Goal: Task Accomplishment & Management: Manage account settings

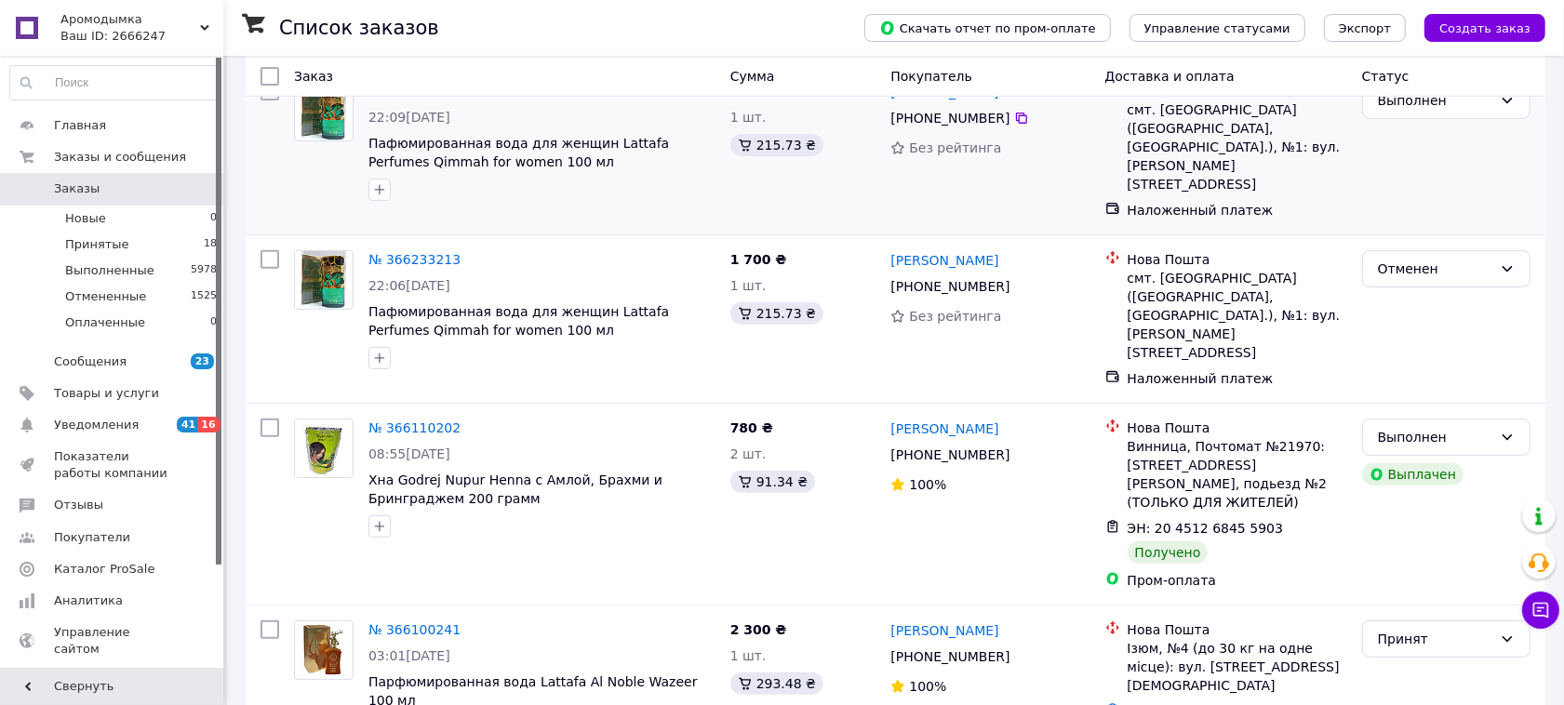
scroll to position [1235, 0]
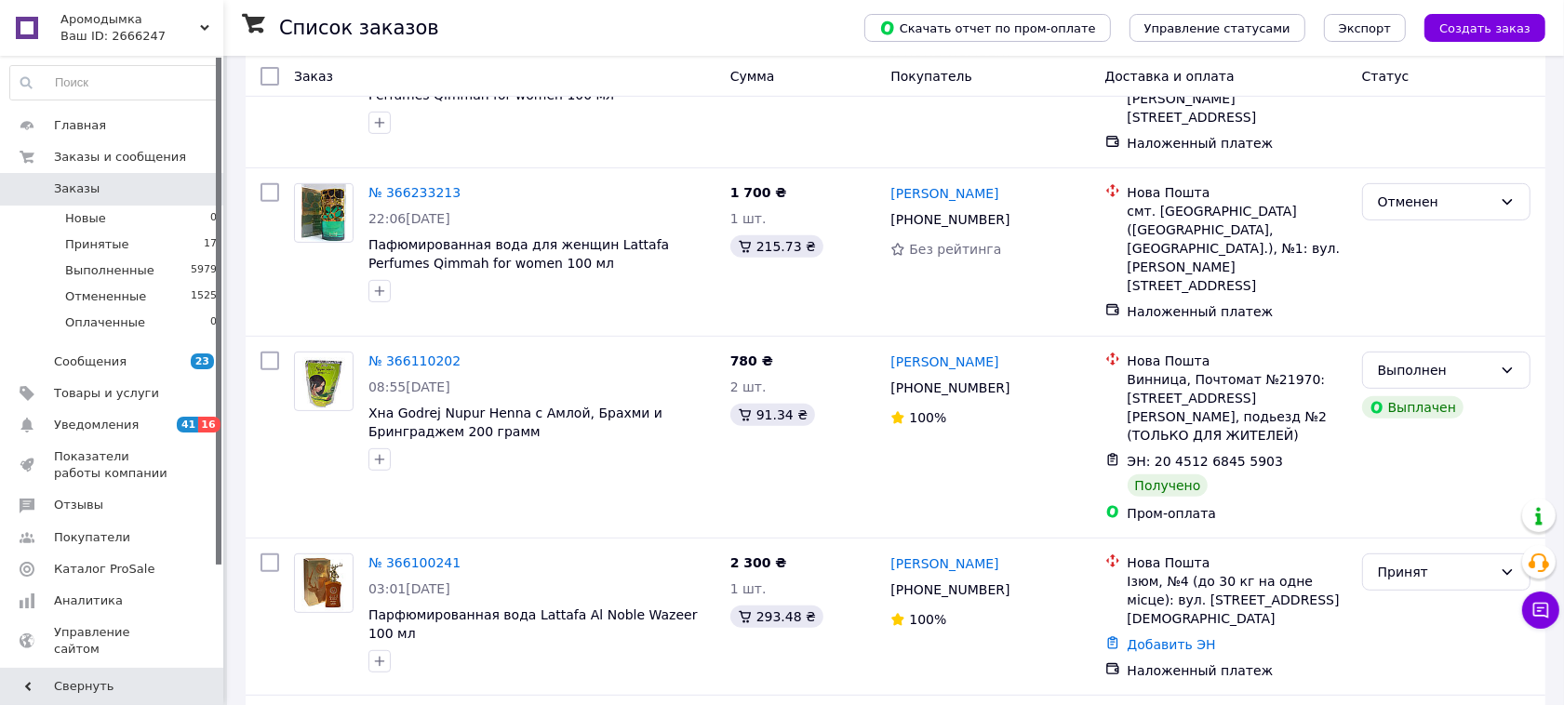
scroll to position [1235, 0]
